Goal: Transaction & Acquisition: Book appointment/travel/reservation

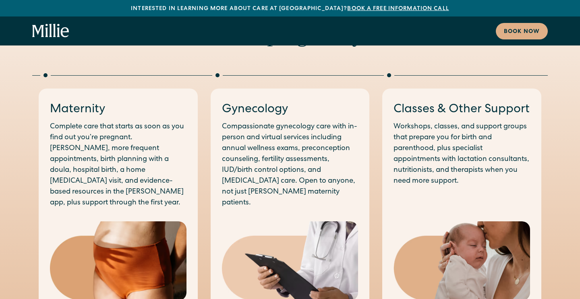
scroll to position [422, 0]
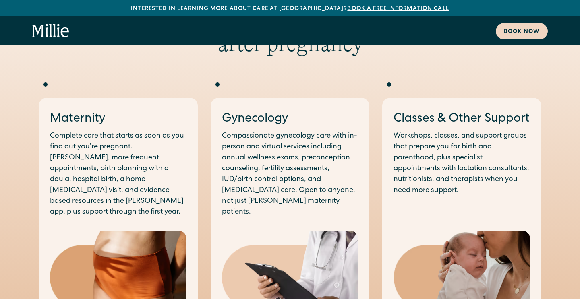
click at [506, 32] on div "Book now" at bounding box center [522, 32] width 36 height 8
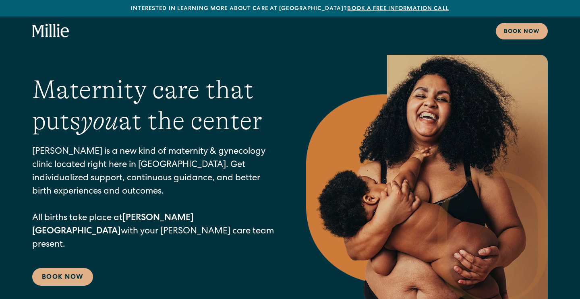
click at [372, 11] on link "Book a free information call" at bounding box center [398, 9] width 102 height 6
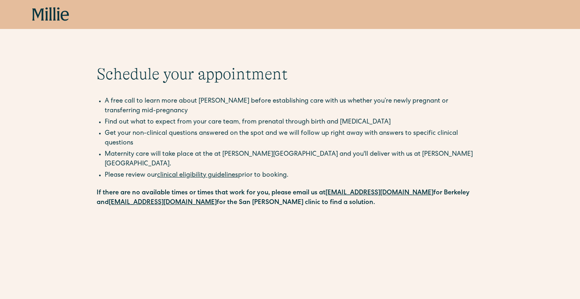
click at [228, 172] on link "clinical eligibility guidelines" at bounding box center [197, 175] width 81 height 6
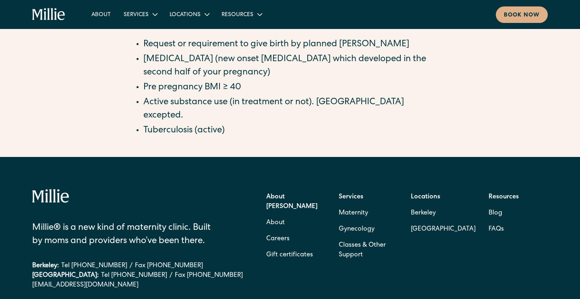
scroll to position [885, 0]
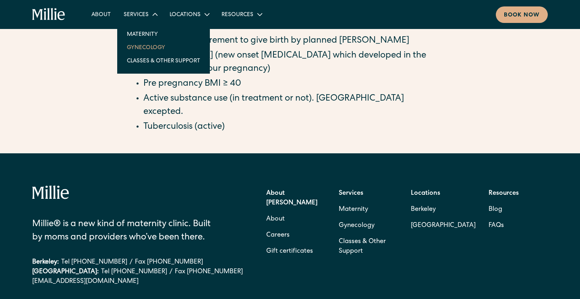
click at [138, 46] on link "Gynecology" at bounding box center [163, 47] width 86 height 13
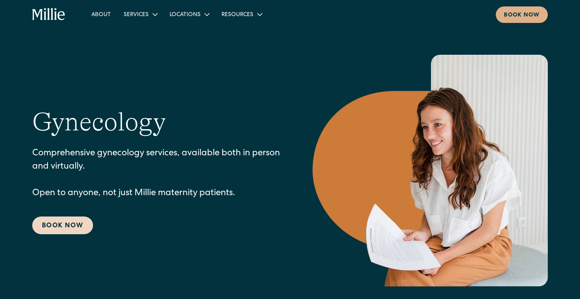
click at [82, 218] on link "Book Now" at bounding box center [62, 226] width 61 height 18
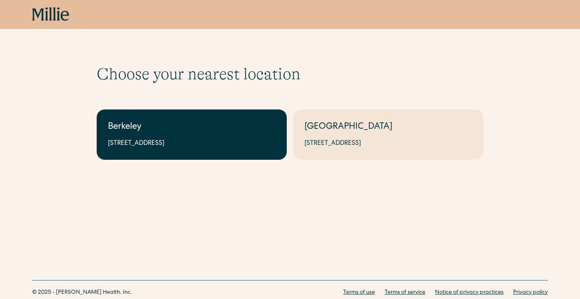
click at [133, 129] on div "Berkeley" at bounding box center [192, 127] width 168 height 13
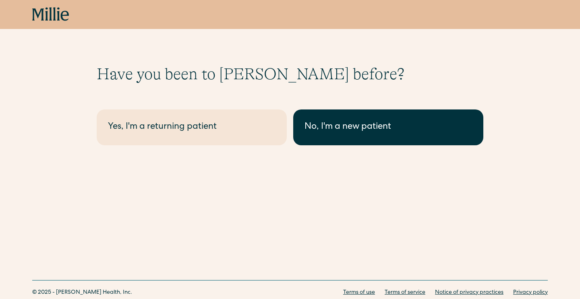
click at [329, 124] on div "No, I'm a new patient" at bounding box center [389, 127] width 168 height 13
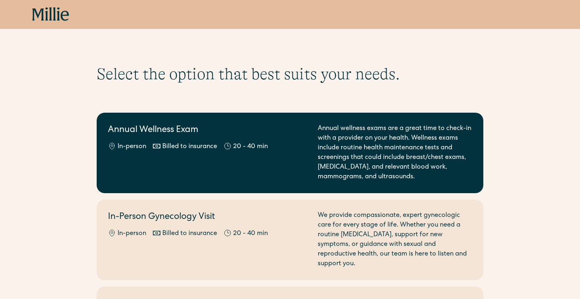
click at [468, 147] on div "Annual wellness exams are a great time to check-in with a provider on your heal…" at bounding box center [395, 153] width 154 height 58
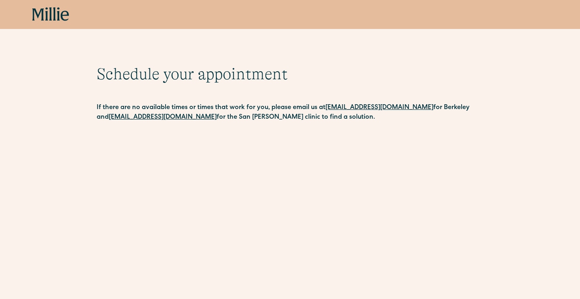
click at [54, 11] on icon at bounding box center [50, 14] width 37 height 15
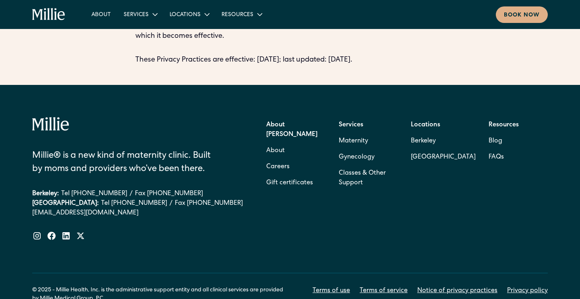
scroll to position [2397, 0]
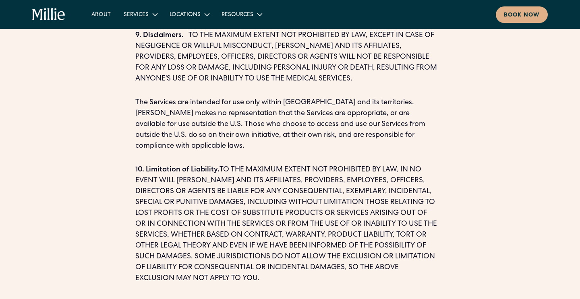
scroll to position [1478, 0]
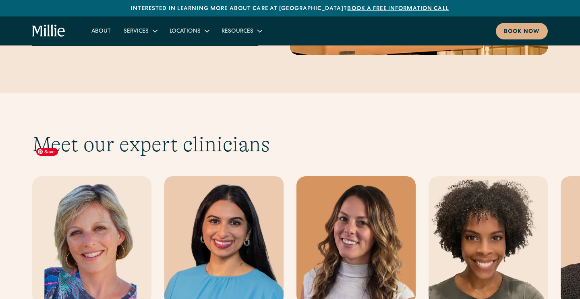
scroll to position [2203, 0]
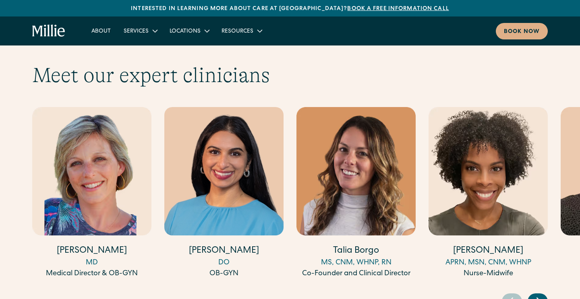
click at [41, 299] on button "Go to slide 2" at bounding box center [42, 301] width 5 height 5
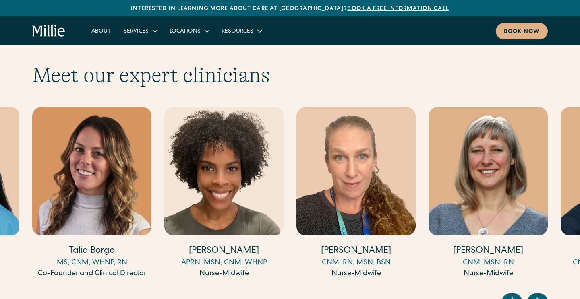
click at [50, 299] on button "Go to slide 3" at bounding box center [50, 301] width 5 height 5
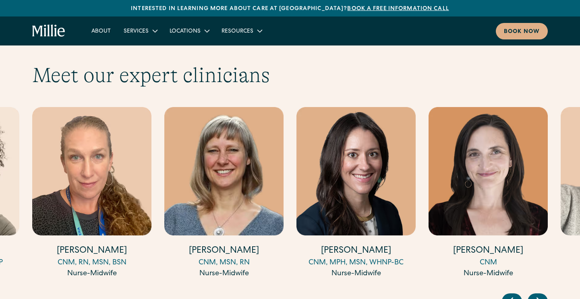
click at [58, 299] on button "Go to slide 4" at bounding box center [58, 301] width 5 height 5
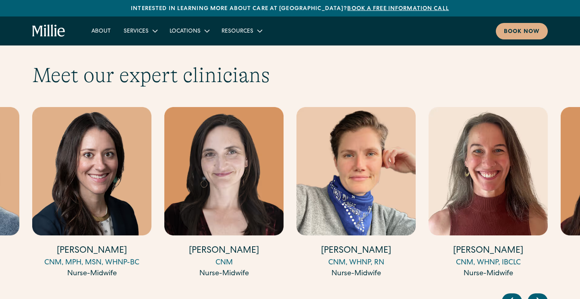
click at [66, 299] on button "Go to slide 5" at bounding box center [66, 301] width 5 height 5
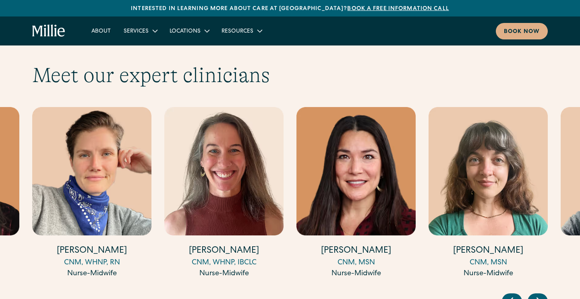
click at [75, 299] on button "Go to slide 6" at bounding box center [75, 301] width 5 height 5
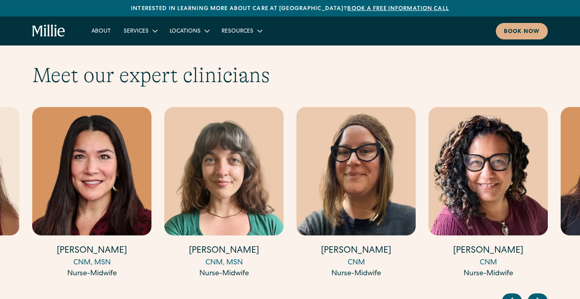
click at [83, 299] on button "Go to slide 7" at bounding box center [83, 301] width 5 height 5
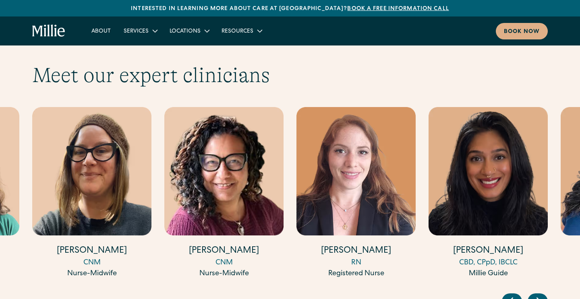
click at [92, 299] on button "Go to slide 8" at bounding box center [91, 301] width 5 height 5
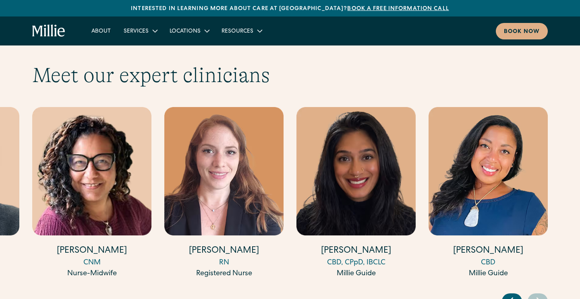
click at [84, 299] on button "Go to slide 7" at bounding box center [83, 301] width 5 height 5
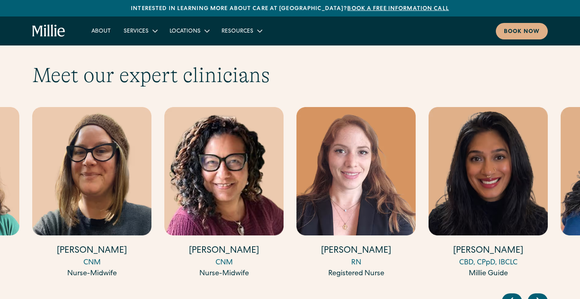
click at [75, 299] on button "Go to slide 6" at bounding box center [75, 301] width 5 height 5
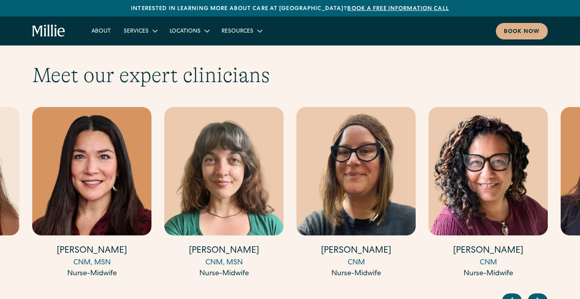
click at [68, 299] on button "Go to slide 5" at bounding box center [66, 301] width 5 height 5
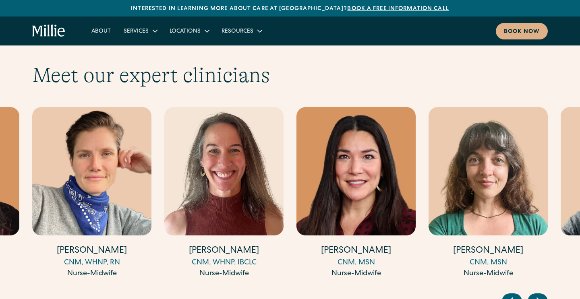
click at [59, 299] on button "Go to slide 4" at bounding box center [58, 301] width 5 height 5
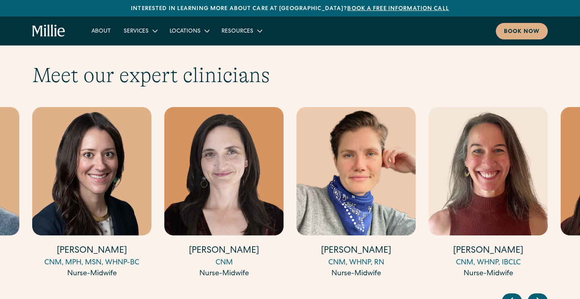
click at [52, 299] on button "Go to slide 3" at bounding box center [50, 301] width 5 height 5
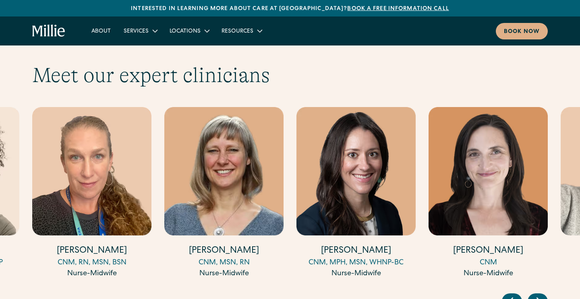
click at [44, 299] on button "Go to slide 2" at bounding box center [42, 301] width 5 height 5
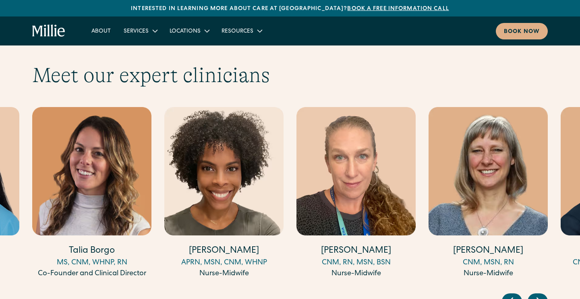
click at [35, 299] on button "Go to slide 1" at bounding box center [34, 301] width 5 height 5
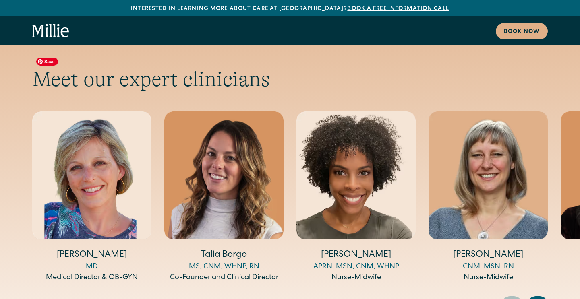
scroll to position [2640, 0]
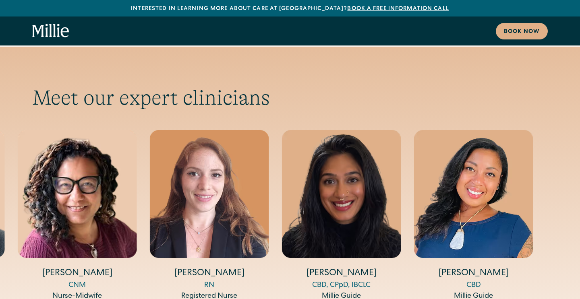
click at [361, 280] on div "CBD, CPpD, IBCLC" at bounding box center [341, 285] width 119 height 11
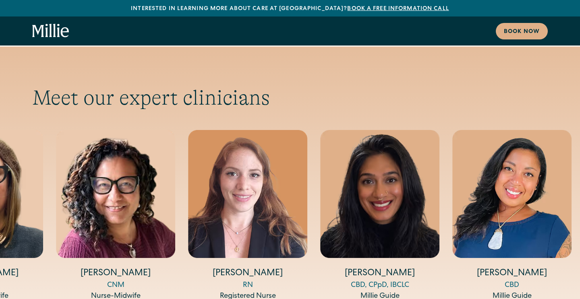
click at [356, 280] on div "CBD, CPpD, IBCLC" at bounding box center [379, 285] width 119 height 11
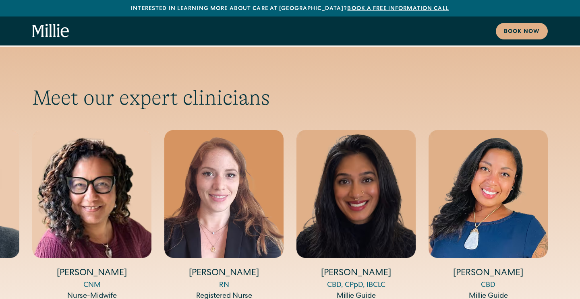
click at [365, 280] on div "CBD, CPpD, IBCLC" at bounding box center [356, 285] width 119 height 11
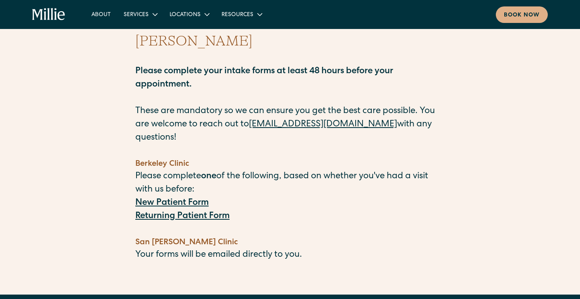
scroll to position [52, 0]
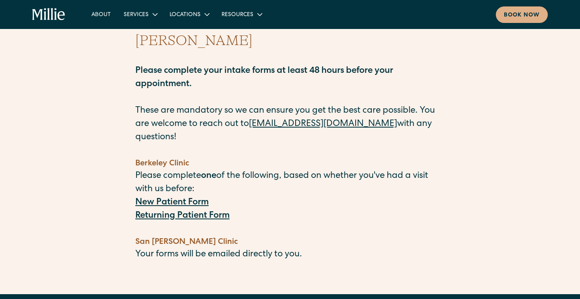
click at [182, 199] on strong "New Patient Form" at bounding box center [171, 203] width 73 height 9
click at [45, 19] on icon "home" at bounding box center [45, 14] width 2 height 12
